Goal: Book appointment/travel/reservation

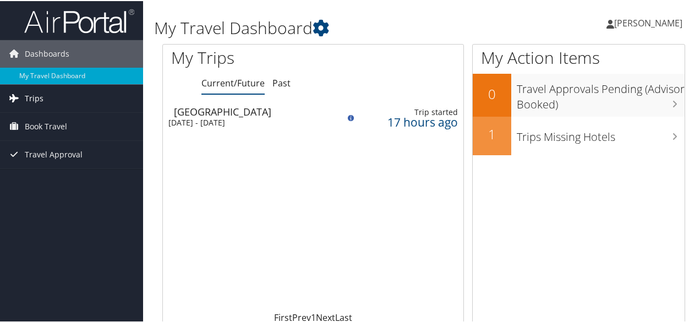
click at [31, 91] on span "Trips" at bounding box center [34, 98] width 19 height 28
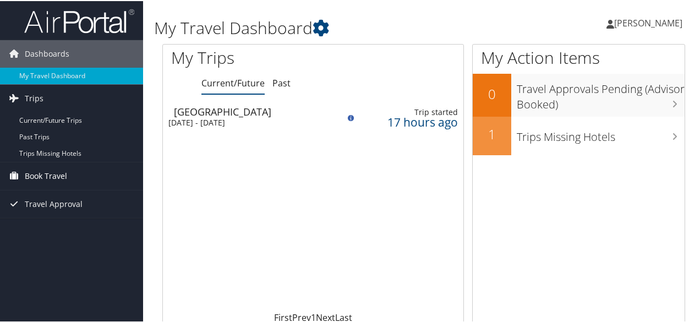
click at [37, 173] on span "Book Travel" at bounding box center [46, 175] width 42 height 28
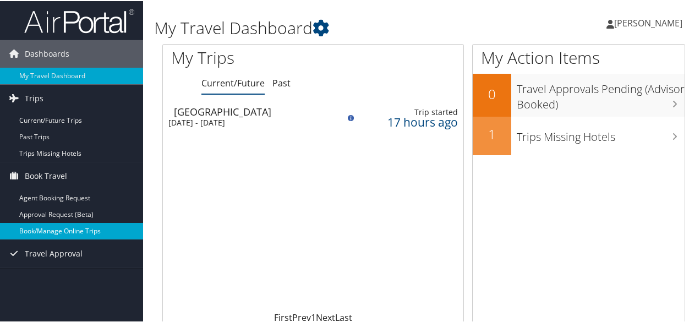
click at [89, 229] on link "Book/Manage Online Trips" at bounding box center [71, 230] width 143 height 17
